Goal: Navigation & Orientation: Find specific page/section

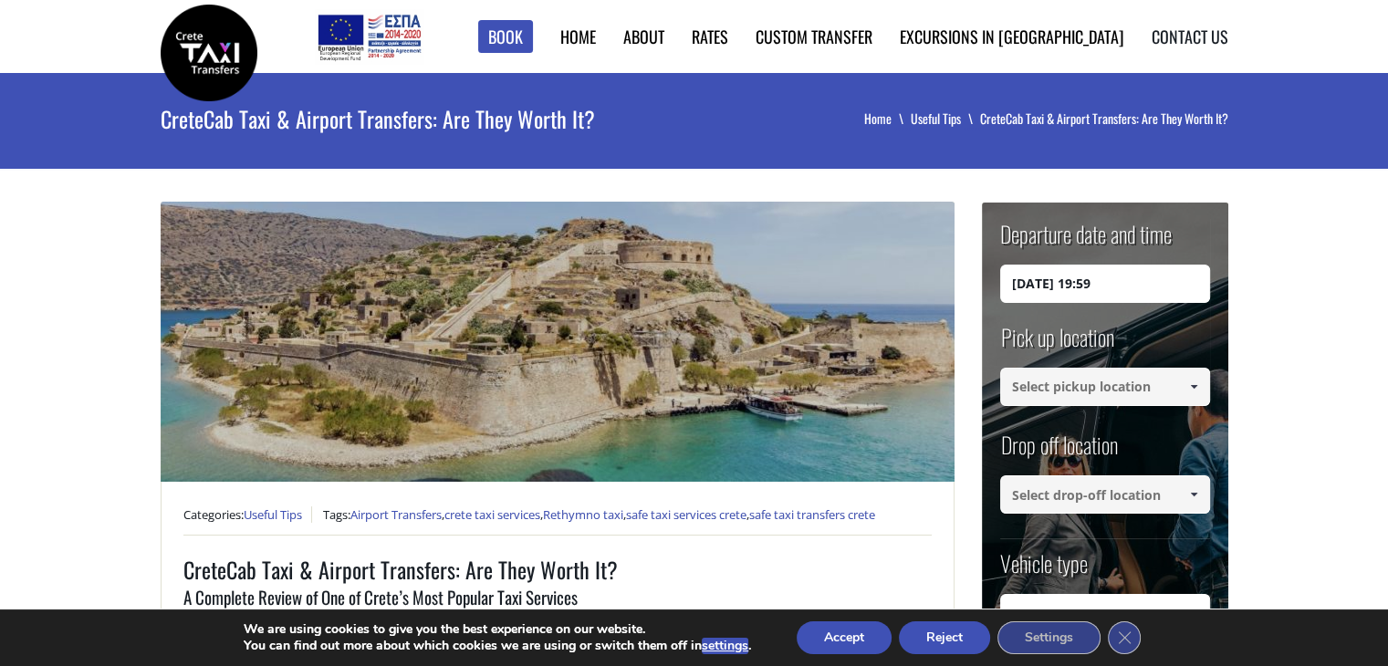
click at [1171, 36] on link "Contact us" at bounding box center [1190, 37] width 77 height 24
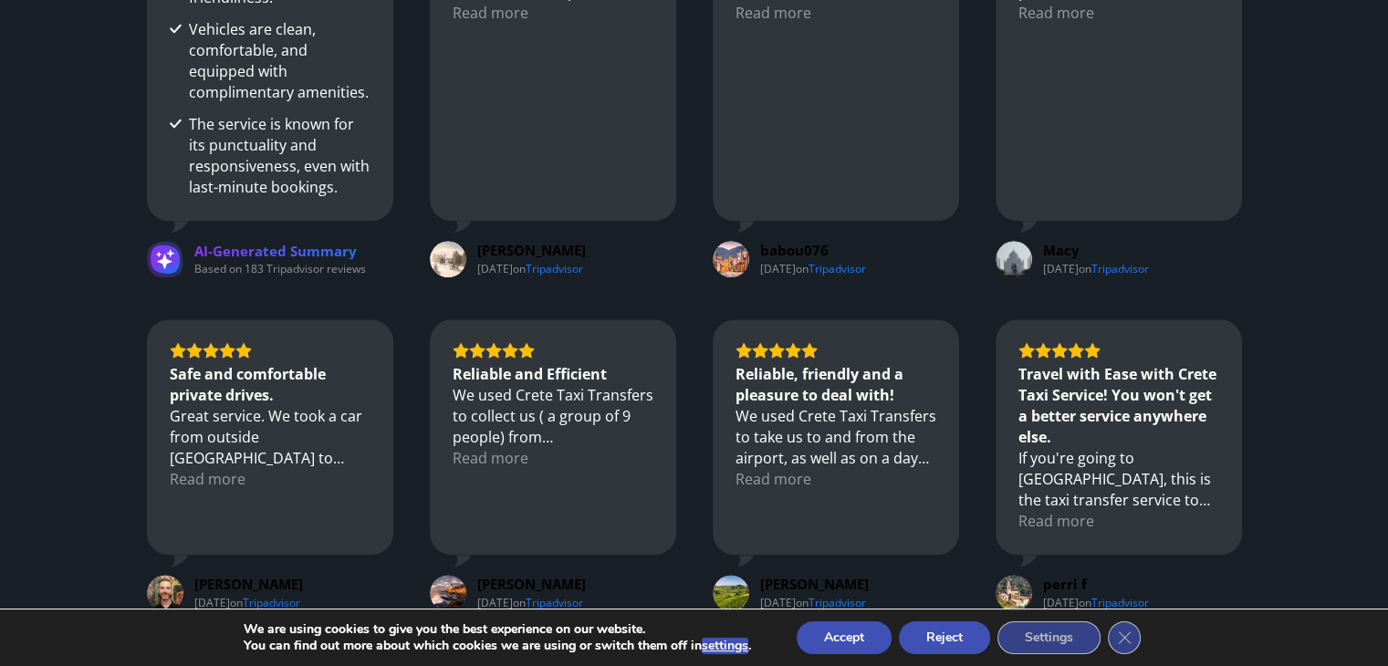
scroll to position [2440, 0]
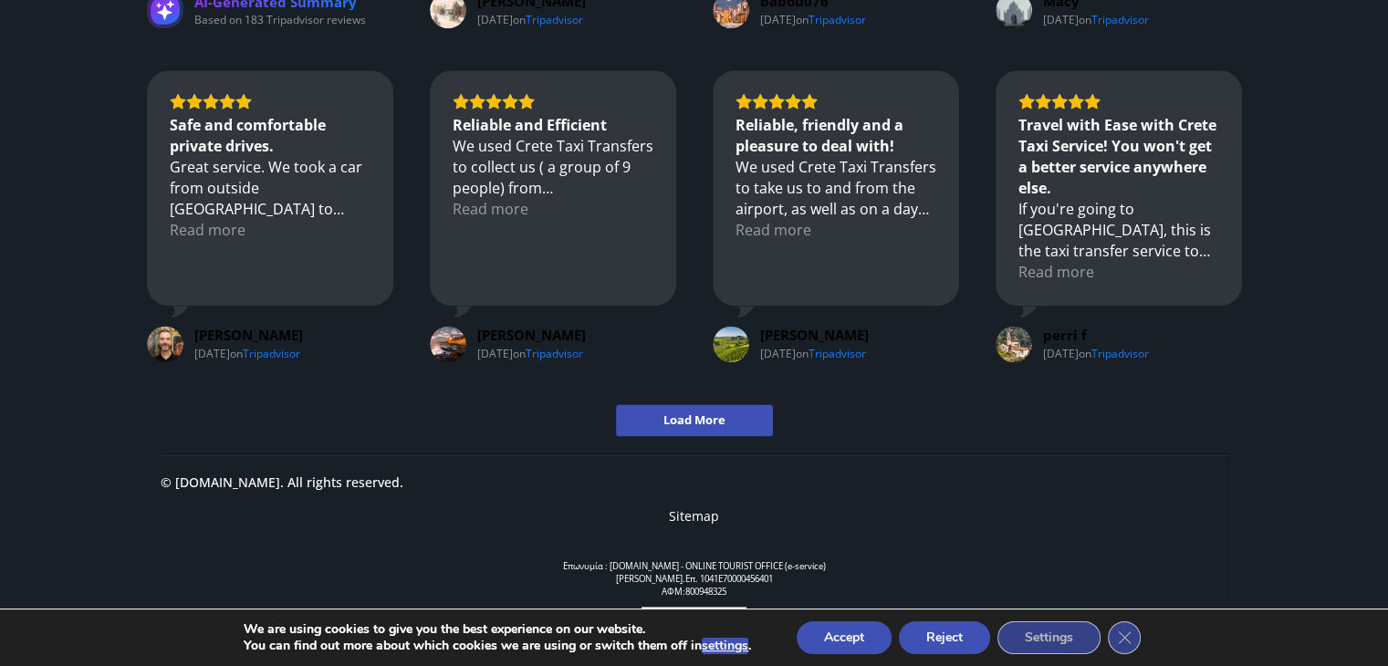
click at [858, 636] on button "Accept" at bounding box center [844, 638] width 95 height 33
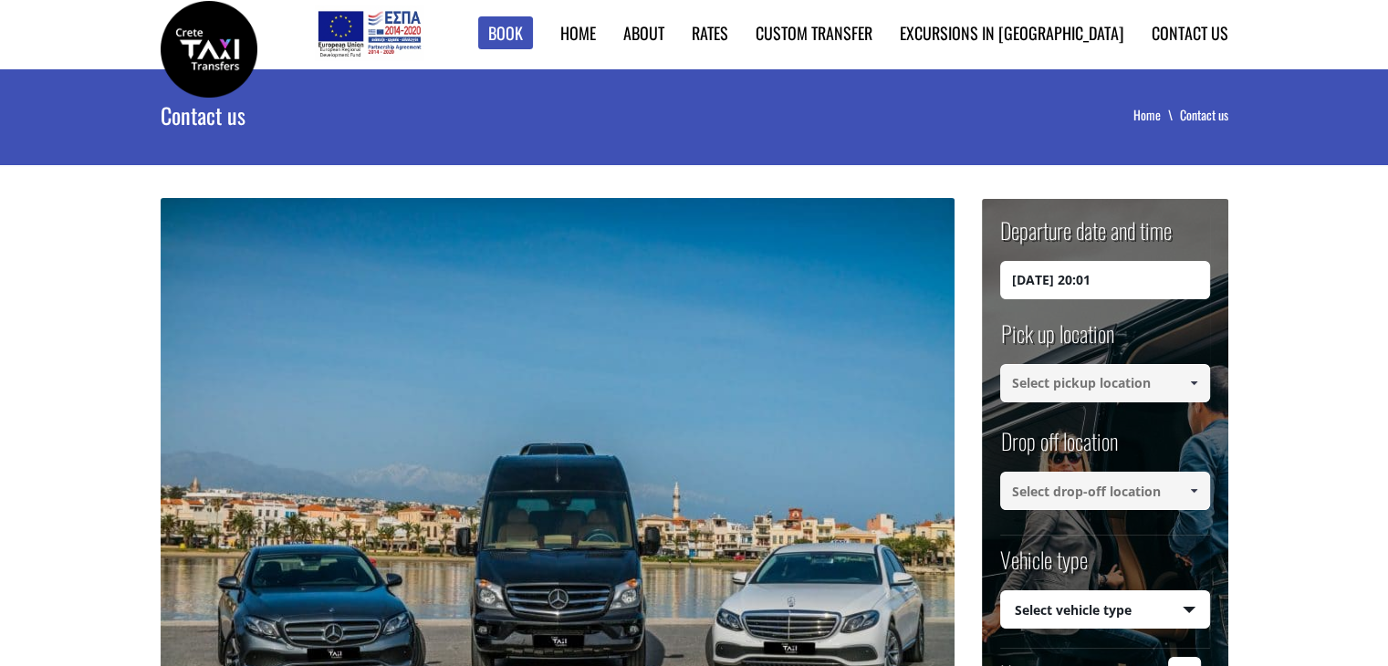
scroll to position [0, 0]
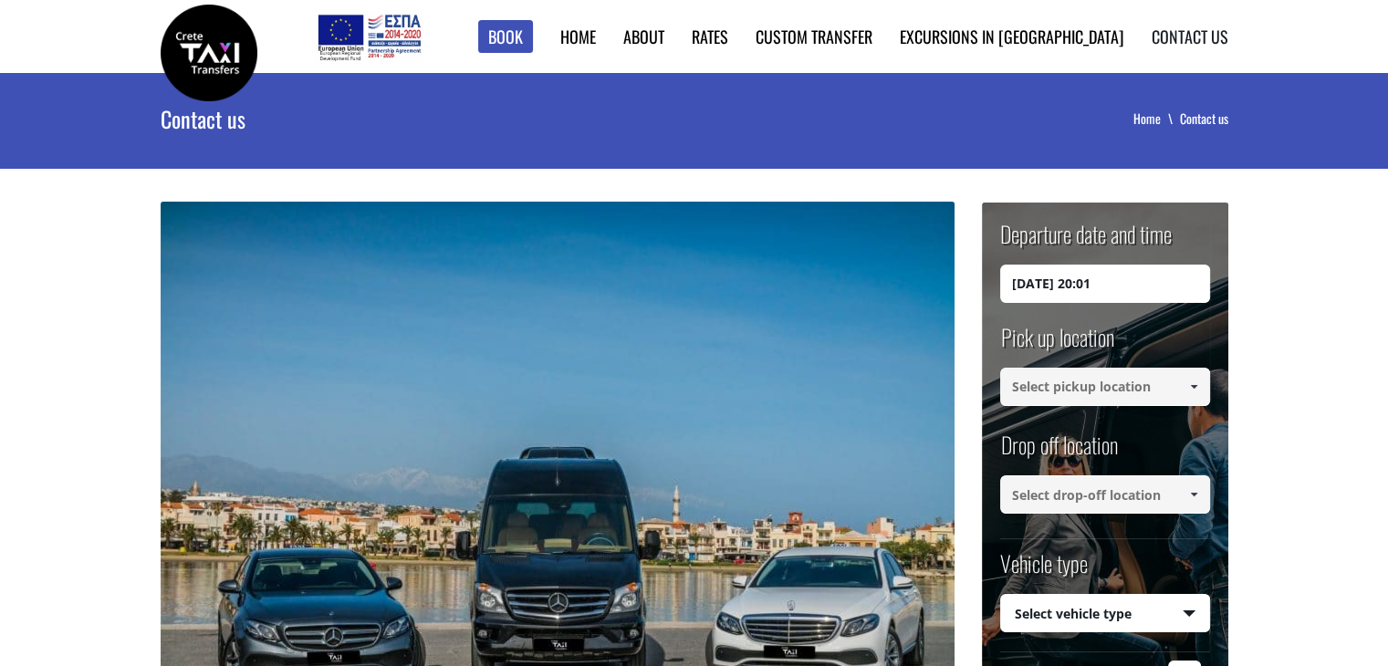
click at [1199, 45] on link "Contact us" at bounding box center [1190, 37] width 77 height 24
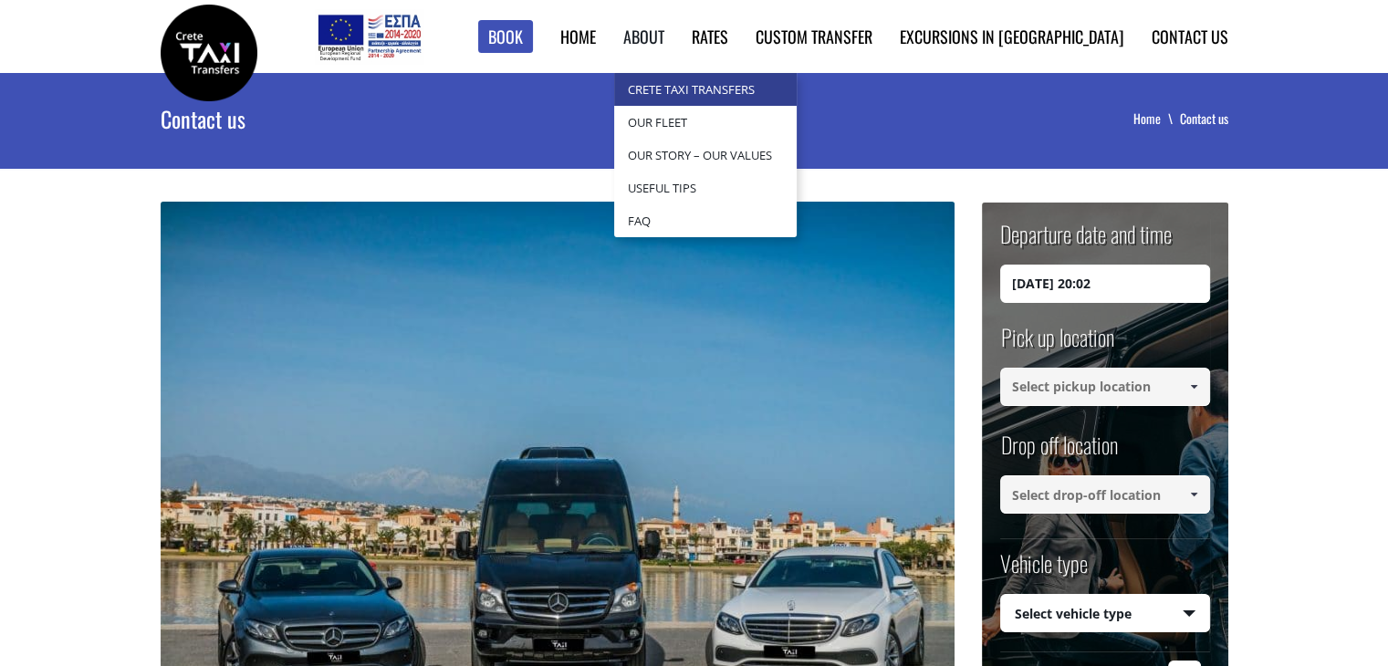
click at [747, 86] on link "Crete Taxi Transfers" at bounding box center [705, 89] width 183 height 33
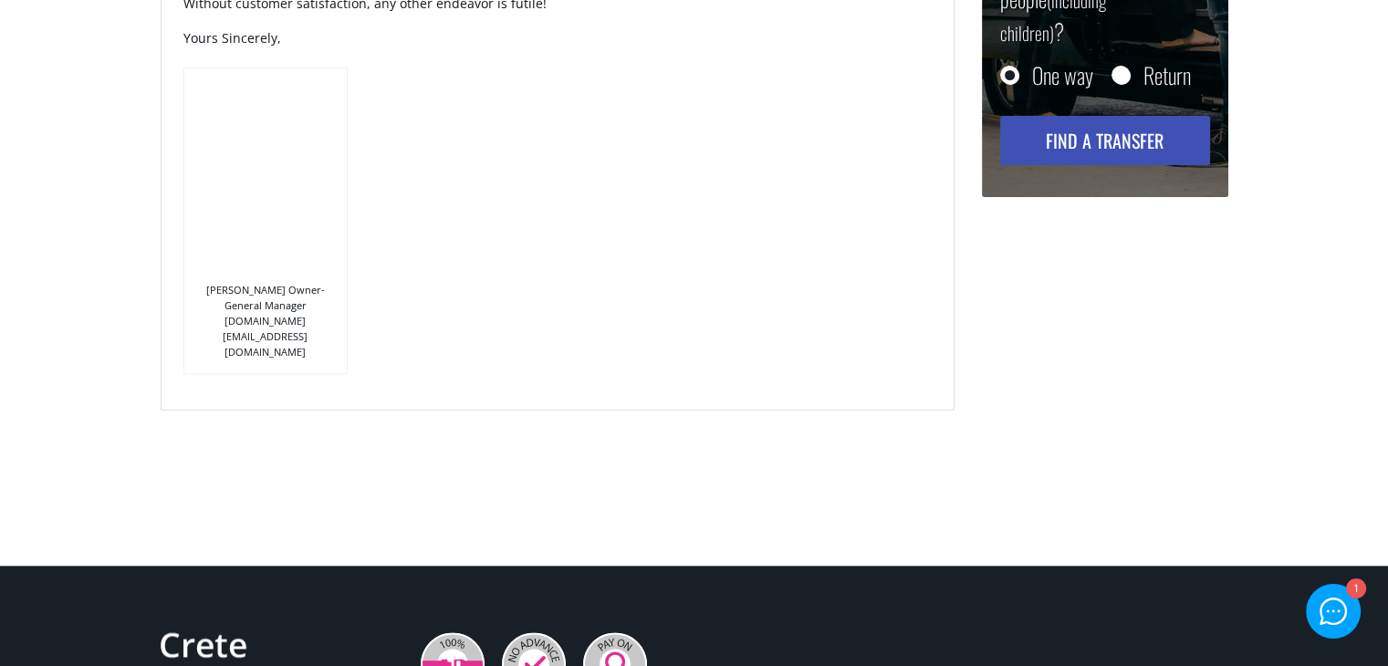
scroll to position [2063, 0]
